Goal: Check status

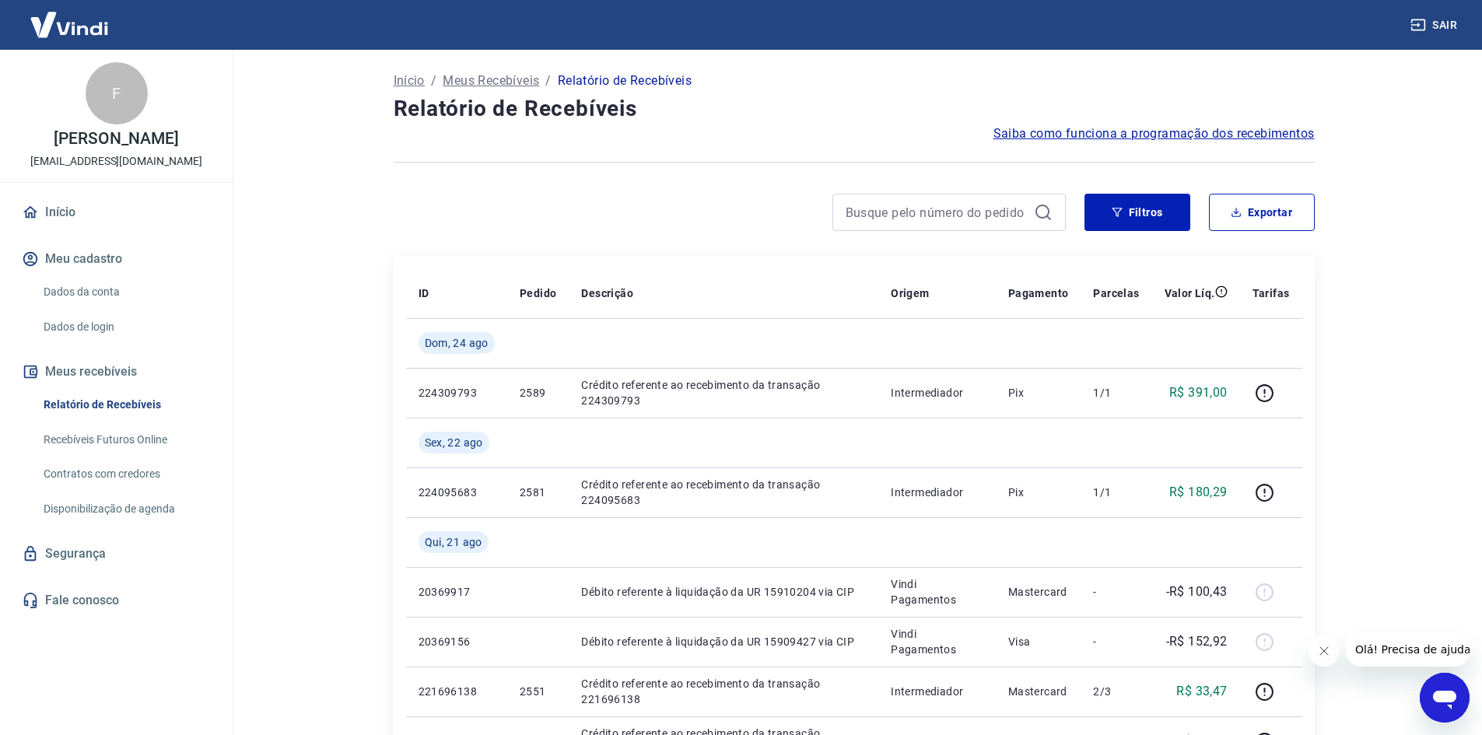
click at [1333, 651] on button "Fechar mensagem da empresa" at bounding box center [1323, 651] width 31 height 31
